Goal: Transaction & Acquisition: Obtain resource

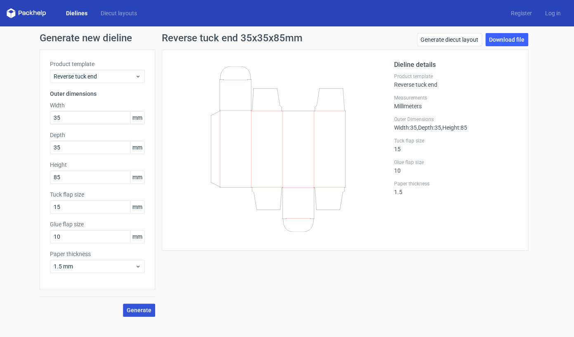
click at [139, 304] on button "Generate" at bounding box center [139, 309] width 32 height 13
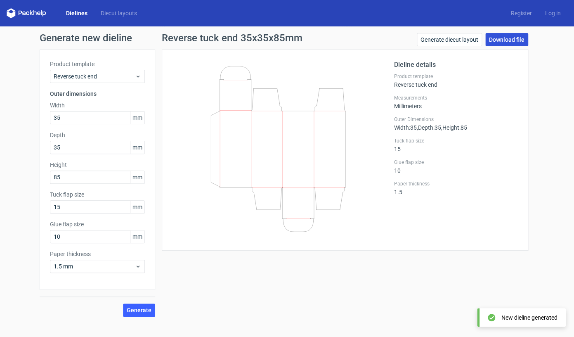
click at [505, 35] on link "Download file" at bounding box center [506, 39] width 43 height 13
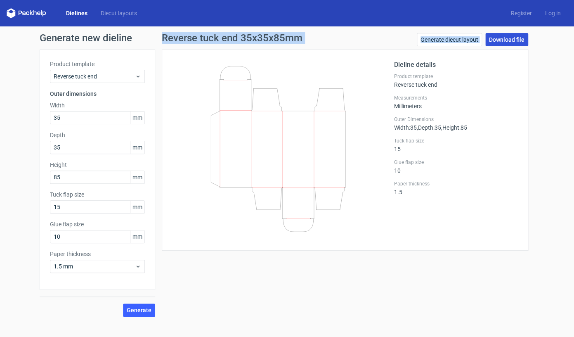
click at [491, 33] on div "Generate new dieline Product template Reverse tuck end Outer dimensions Width 3…" at bounding box center [287, 174] width 574 height 297
click at [492, 37] on link "Download file" at bounding box center [506, 39] width 43 height 13
click at [500, 44] on link "Download file" at bounding box center [506, 39] width 43 height 13
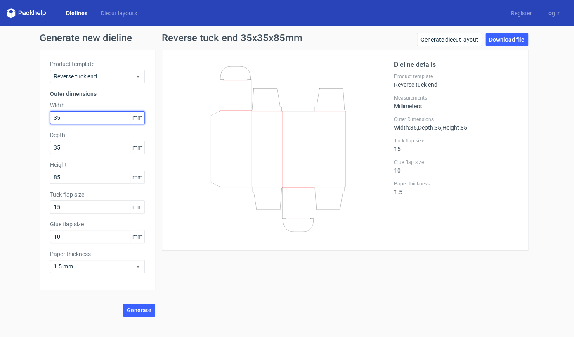
click at [75, 123] on input "35" at bounding box center [97, 117] width 95 height 13
type input "38"
click at [71, 145] on input "35" at bounding box center [97, 147] width 95 height 13
type input "38"
click at [80, 183] on input "85" at bounding box center [97, 176] width 95 height 13
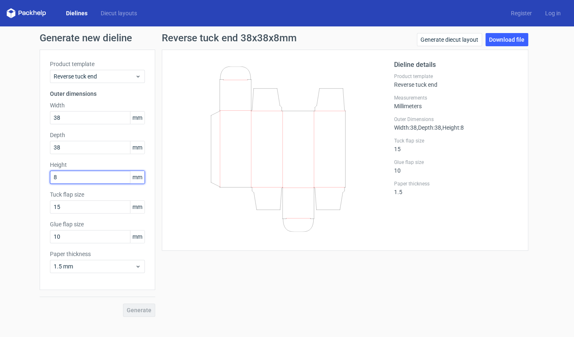
type input "88"
click at [133, 310] on span "Generate" at bounding box center [139, 310] width 25 height 6
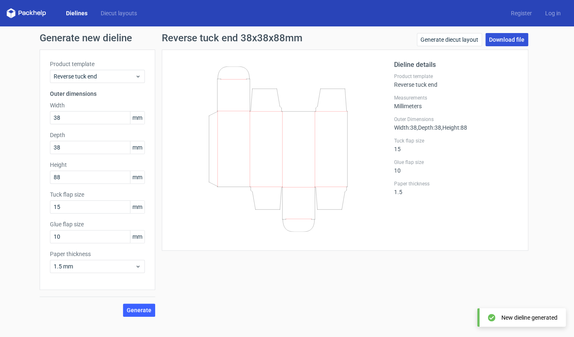
click at [516, 45] on link "Download file" at bounding box center [506, 39] width 43 height 13
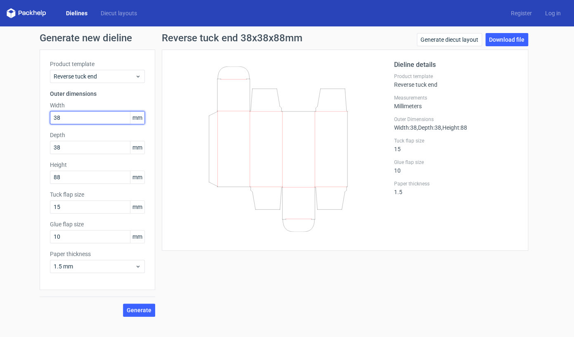
click at [110, 120] on input "38" at bounding box center [97, 117] width 95 height 13
type input "39"
click at [93, 149] on input "38" at bounding box center [97, 147] width 95 height 13
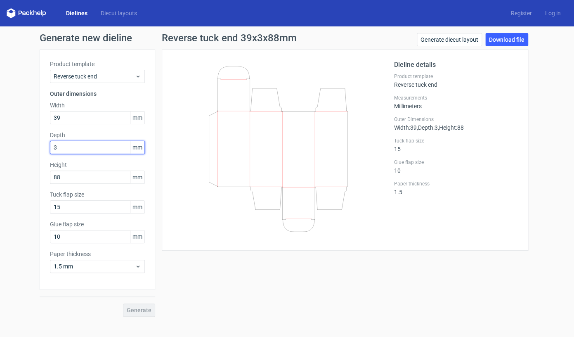
type input "39"
click at [135, 311] on span "Generate" at bounding box center [139, 310] width 25 height 6
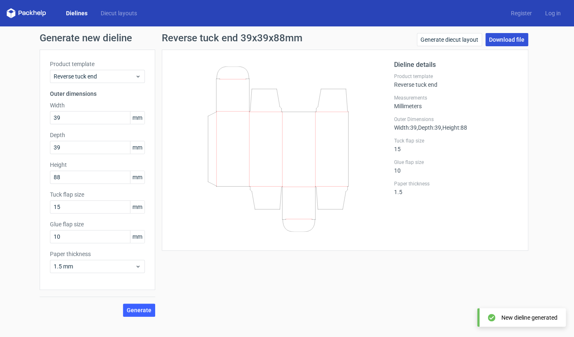
click at [502, 40] on link "Download file" at bounding box center [506, 39] width 43 height 13
click at [496, 40] on link "Download file" at bounding box center [506, 39] width 43 height 13
